Goal: Find specific page/section: Find specific page/section

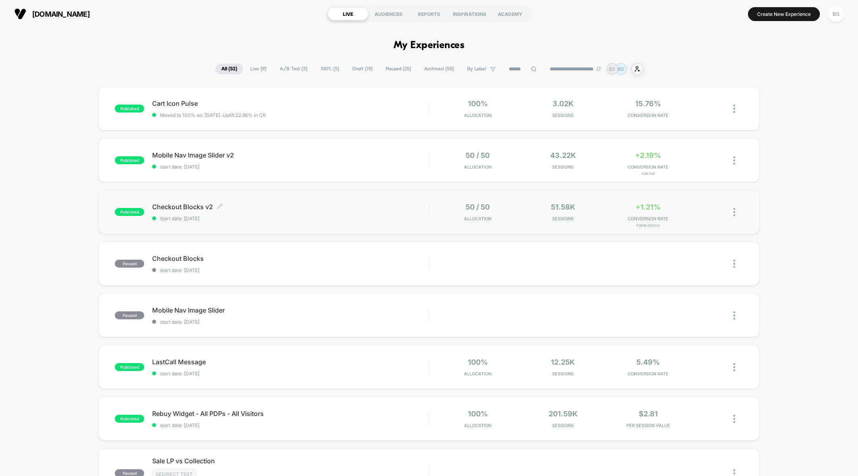
click at [411, 212] on div "Checkout Blocks v2 Click to edit experience details Click to edit experience de…" at bounding box center [290, 212] width 276 height 19
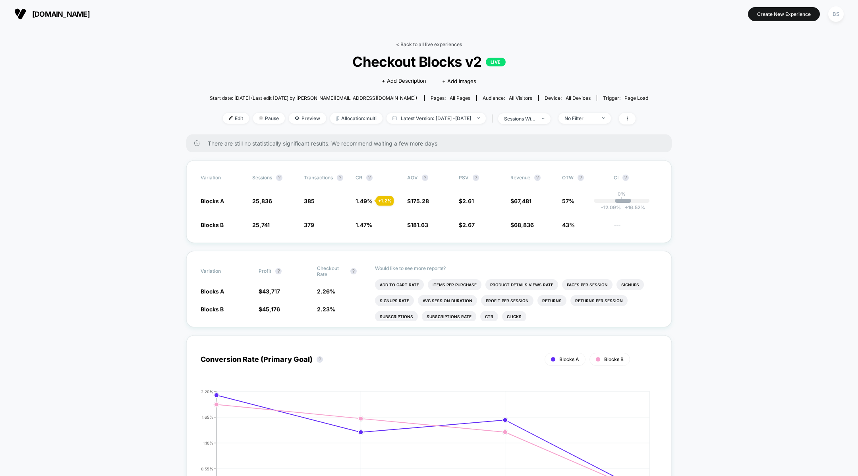
click at [404, 46] on link "< Back to all live experiences" at bounding box center [429, 44] width 66 height 6
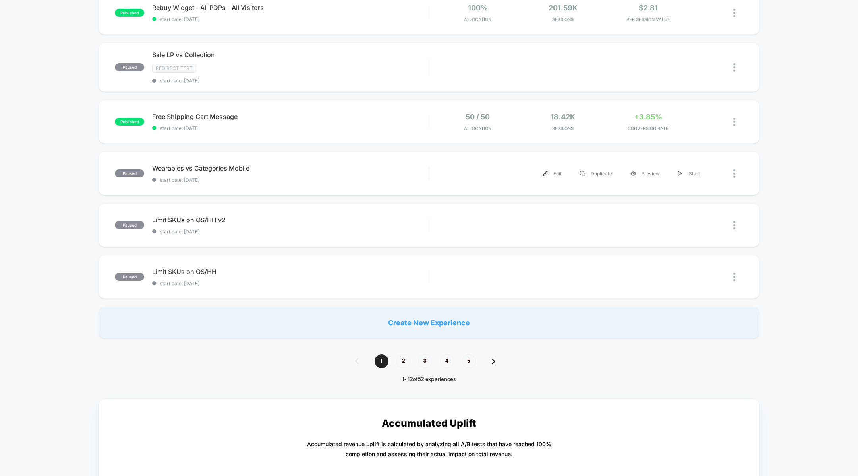
scroll to position [561, 0]
